Goal: Navigation & Orientation: Find specific page/section

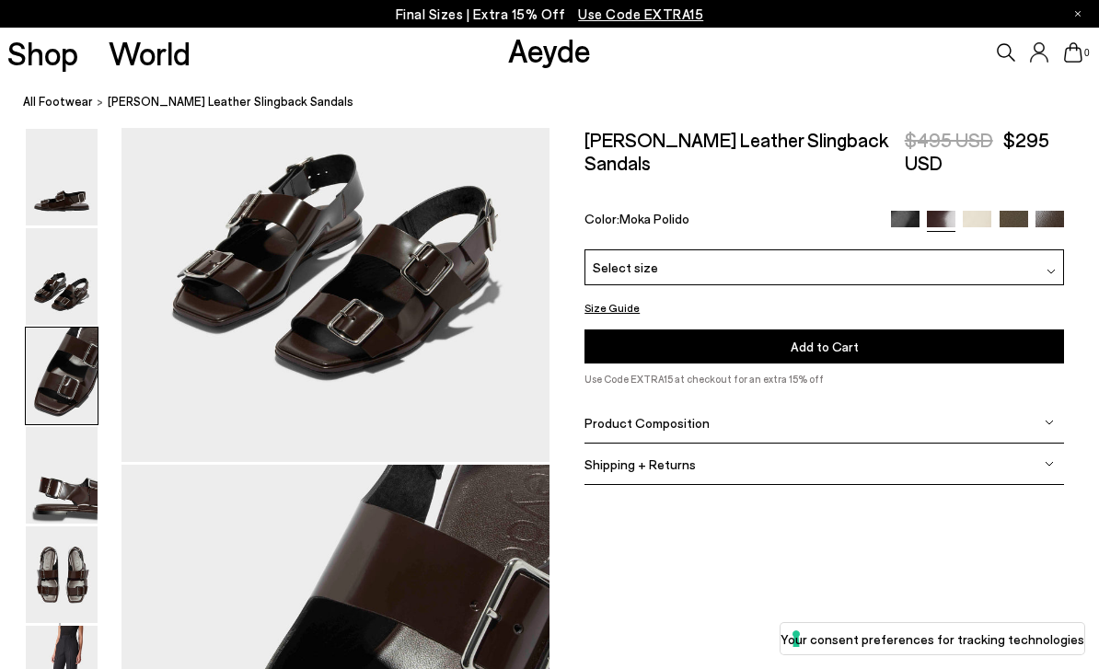
click at [65, 94] on link "All Footwear" at bounding box center [58, 101] width 70 height 19
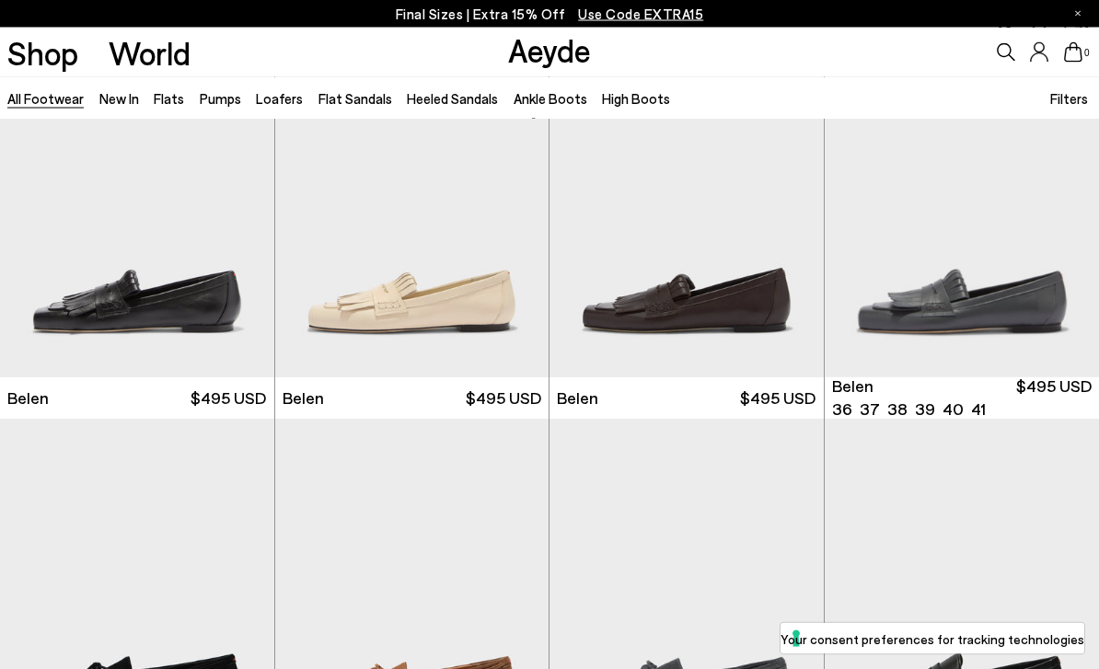
scroll to position [89, 0]
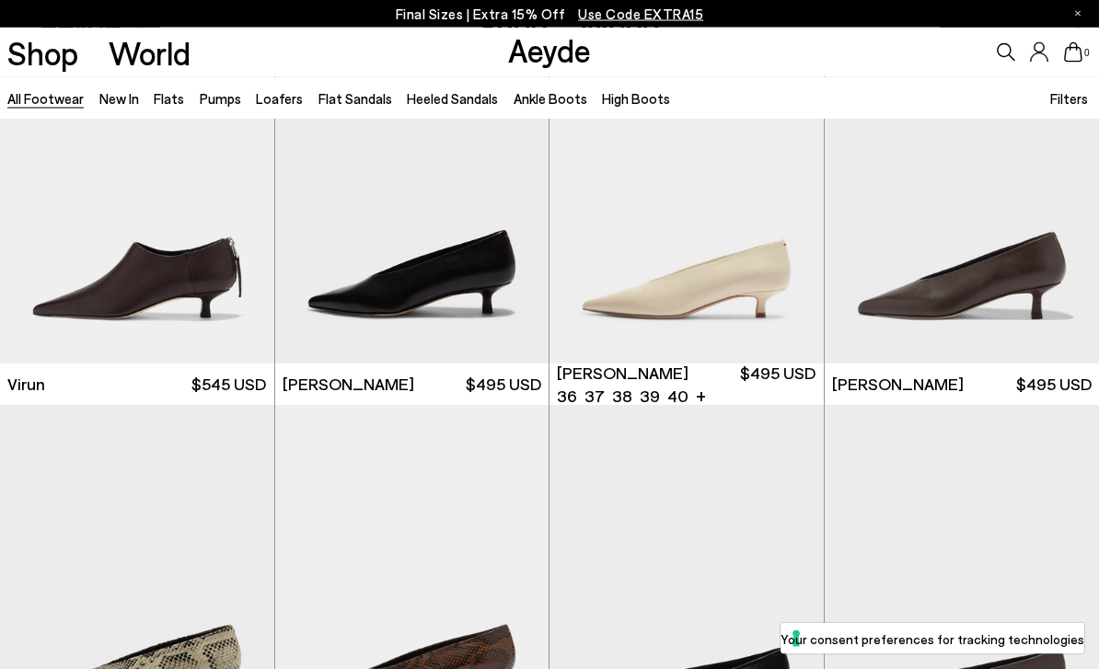
scroll to position [5117, 0]
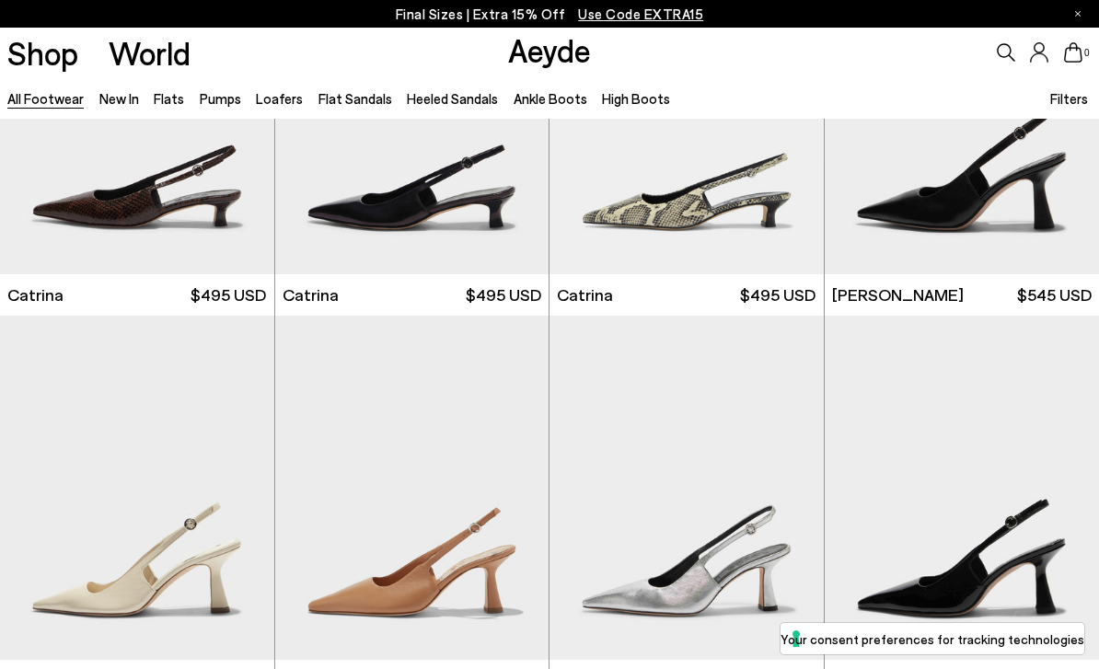
scroll to position [10585, 0]
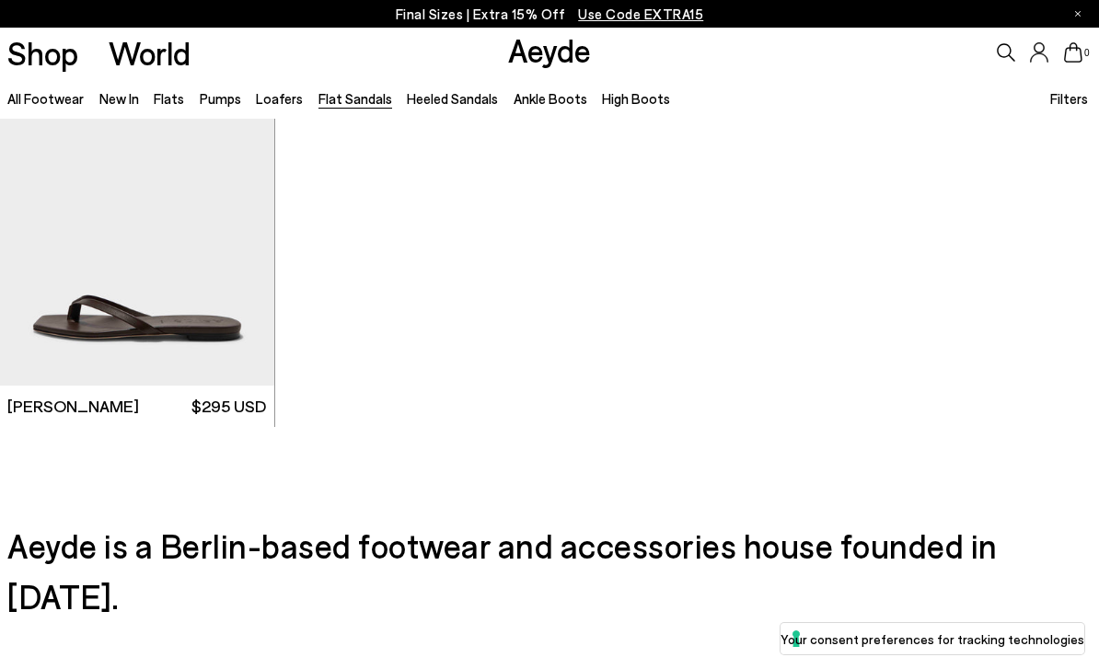
scroll to position [2392, 0]
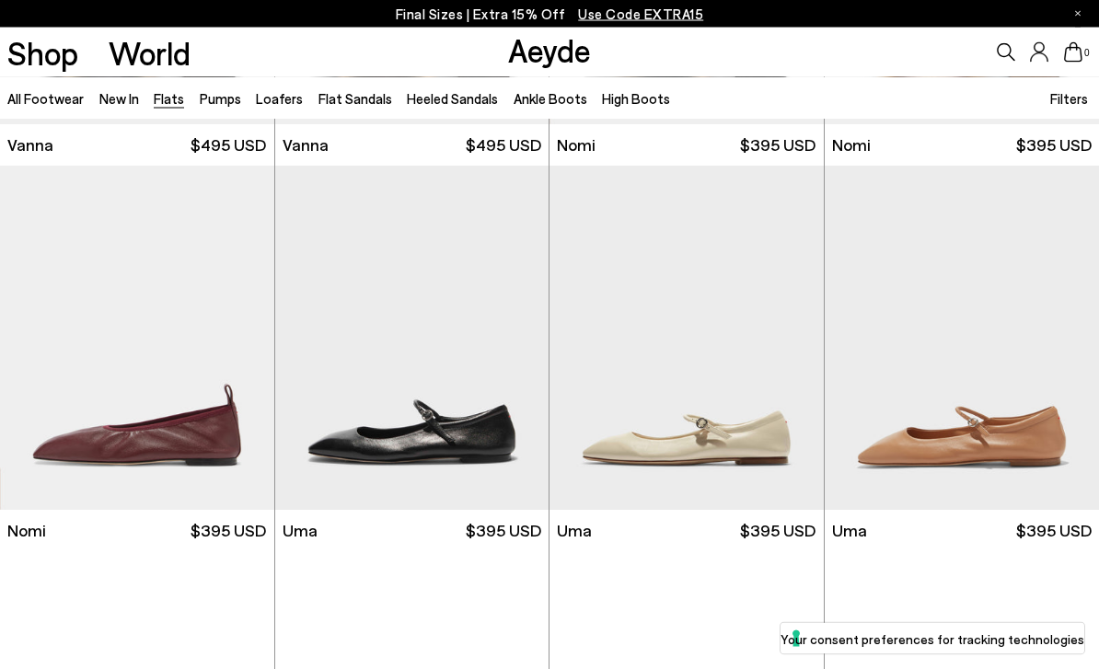
scroll to position [731, 0]
